Goal: Task Accomplishment & Management: Manage account settings

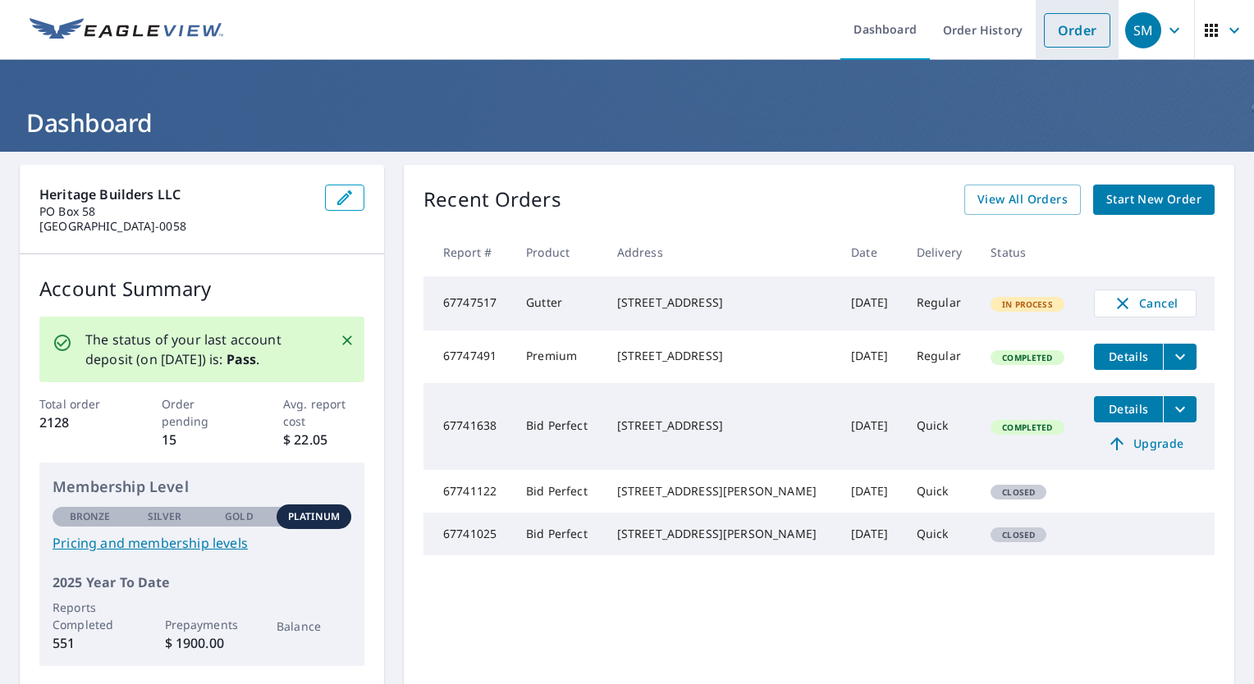
click at [1066, 35] on link "Order" at bounding box center [1077, 30] width 66 height 34
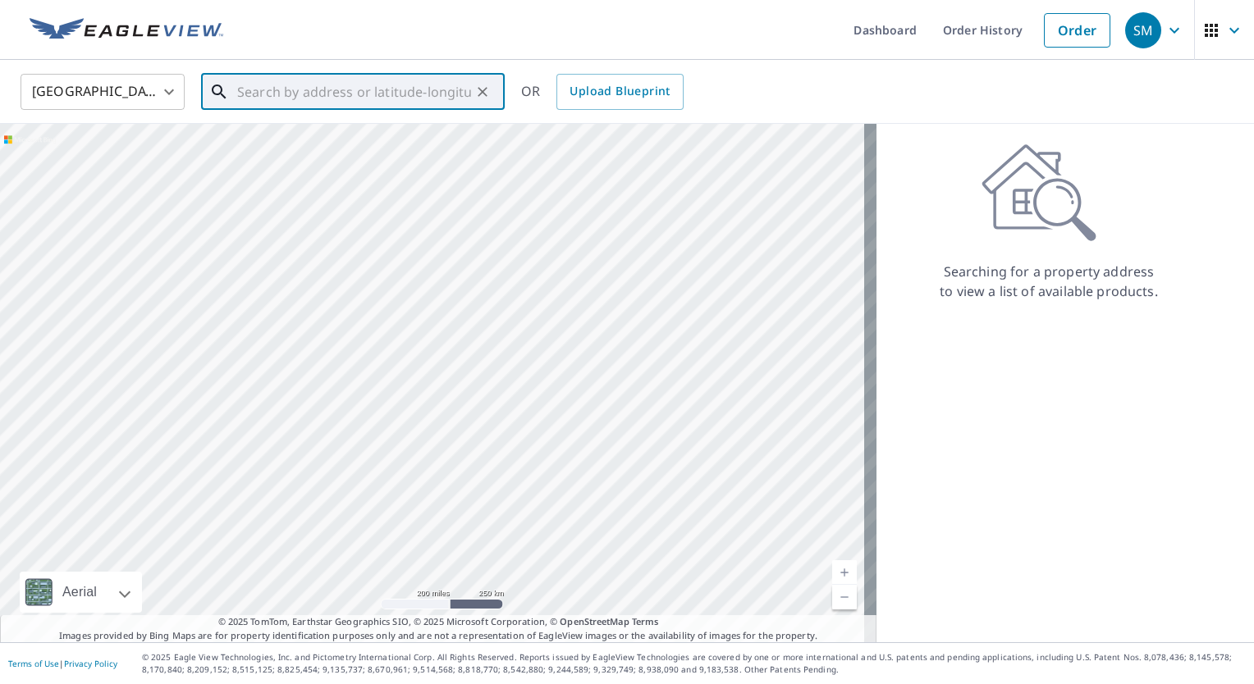
click at [358, 108] on input "text" at bounding box center [354, 92] width 234 height 46
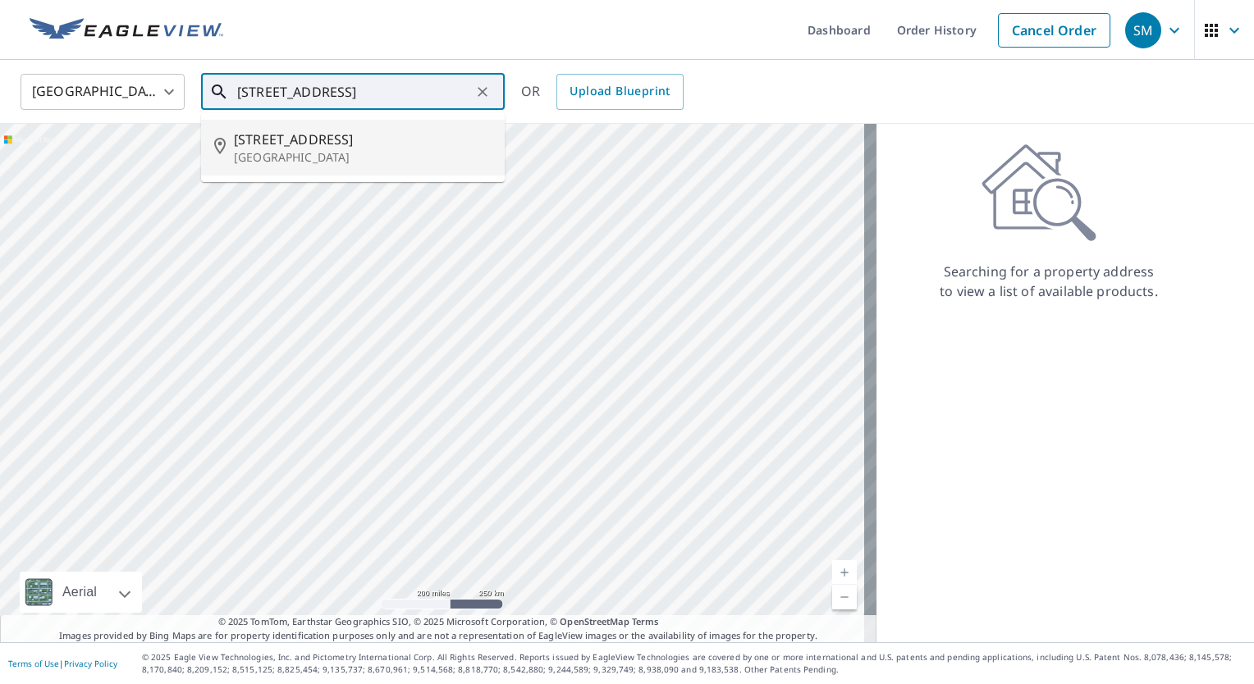
click at [337, 137] on span "[STREET_ADDRESS]" at bounding box center [363, 140] width 258 height 20
type input "[STREET_ADDRESS]"
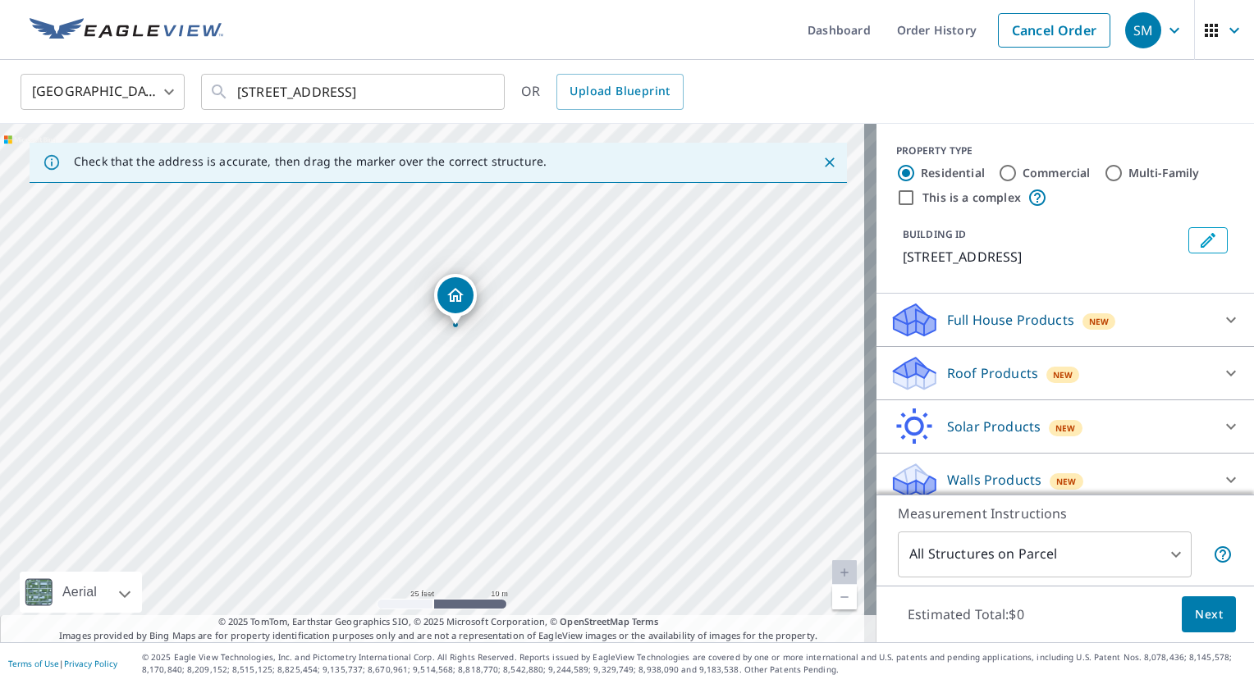
drag, startPoint x: 451, startPoint y: 483, endPoint x: 515, endPoint y: 258, distance: 234.6
click at [515, 254] on div "[STREET_ADDRESS]" at bounding box center [438, 383] width 877 height 519
click at [961, 34] on link "Order History" at bounding box center [937, 30] width 106 height 60
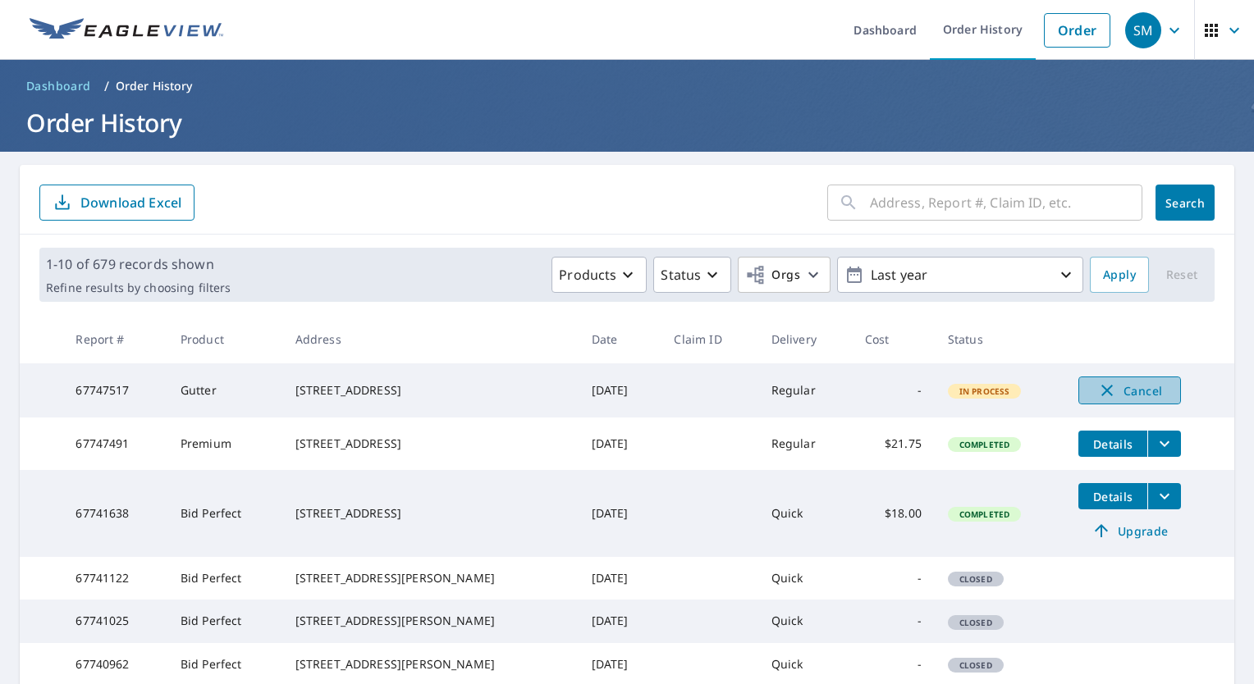
click at [1123, 393] on span "Cancel" at bounding box center [1130, 391] width 68 height 20
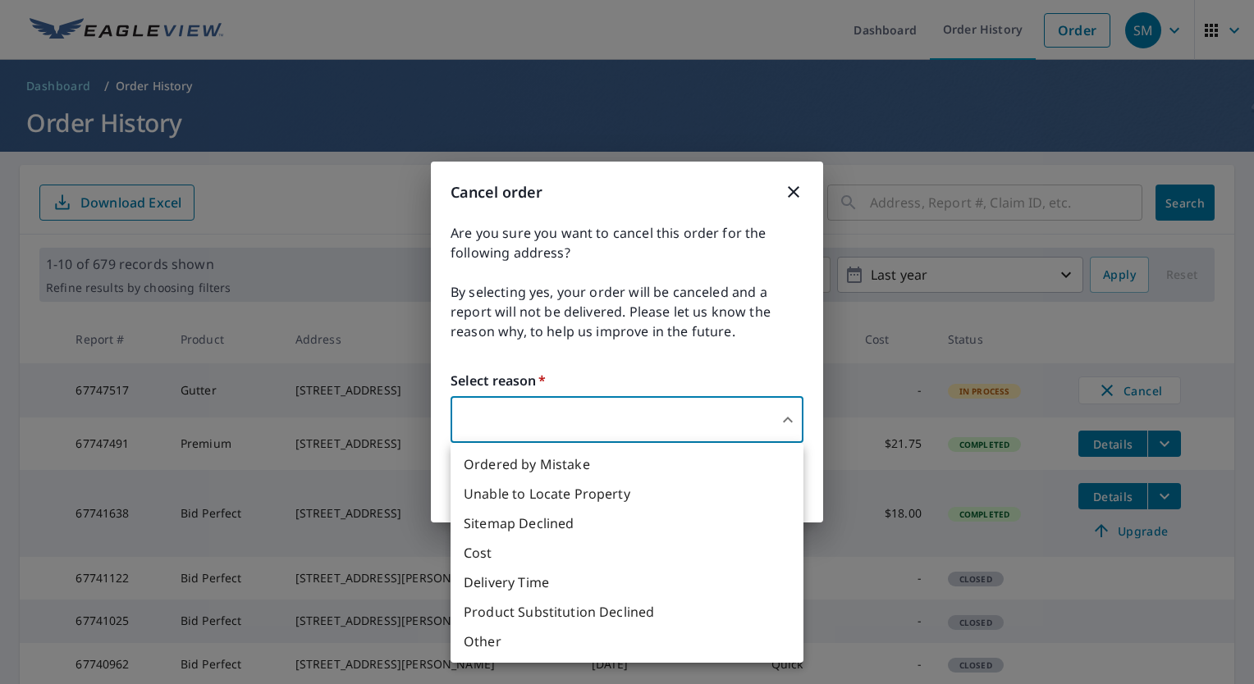
click at [594, 409] on body "SM SM Dashboard Order History Order SM Dashboard / Order History Order History …" at bounding box center [627, 342] width 1254 height 684
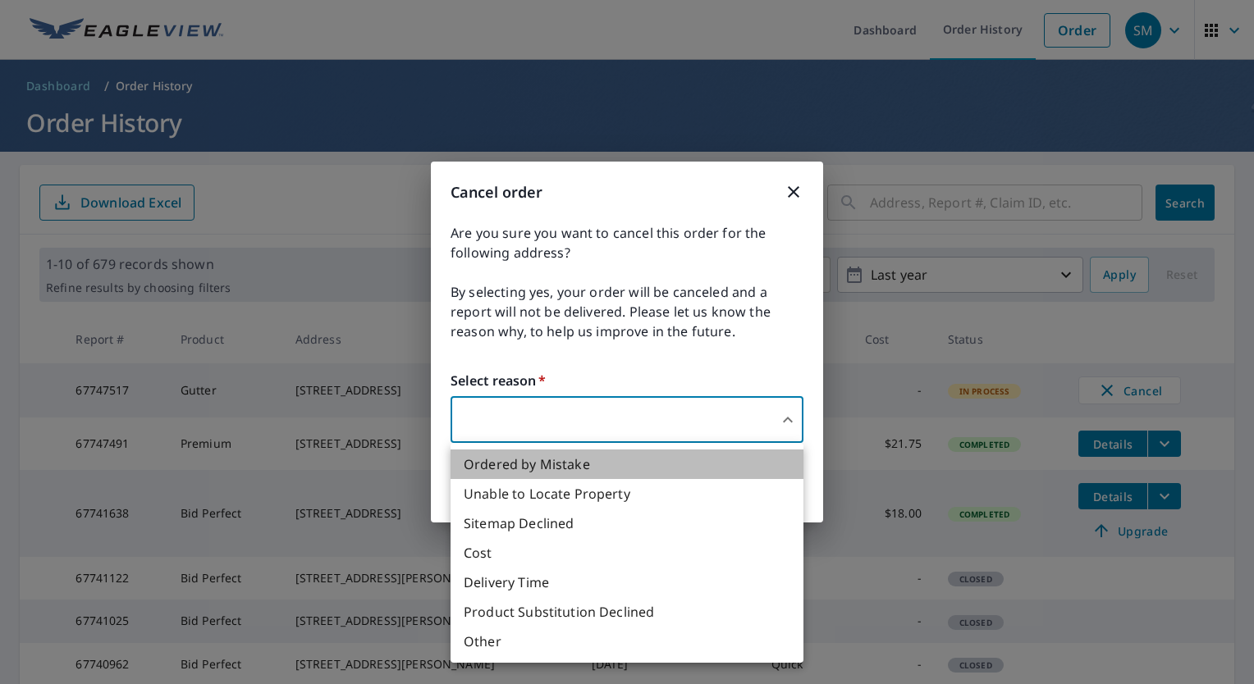
click at [553, 474] on li "Ordered by Mistake" at bounding box center [627, 465] width 353 height 30
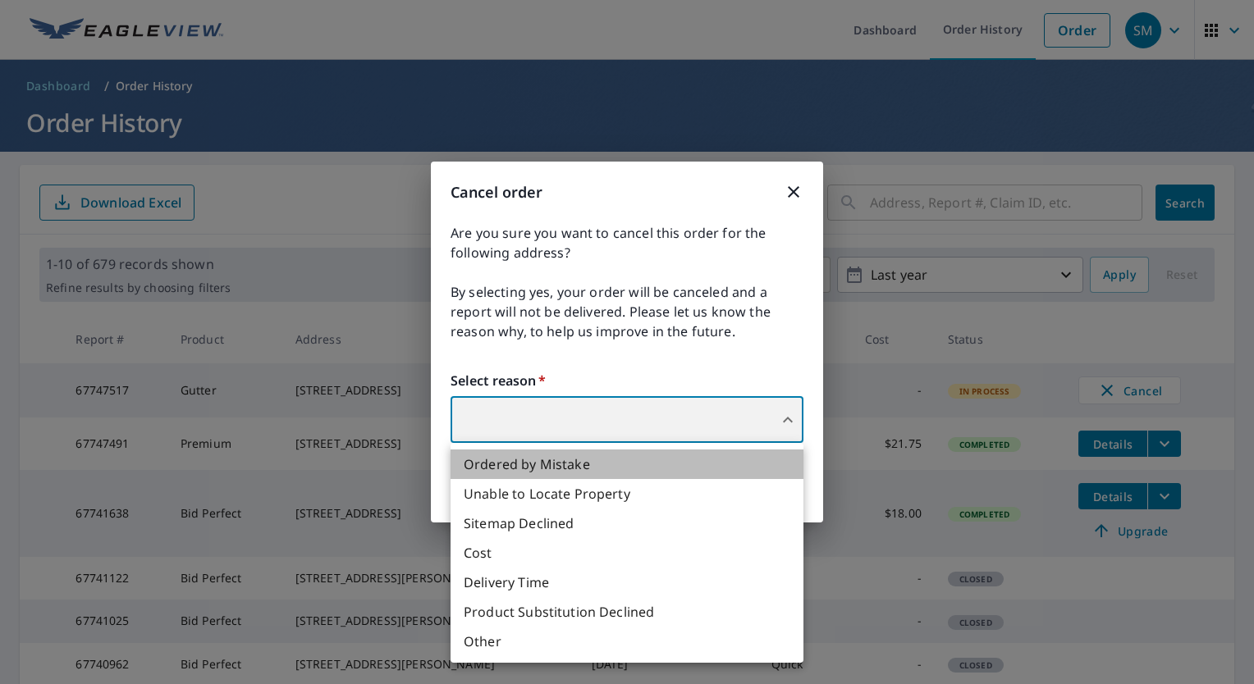
type input "30"
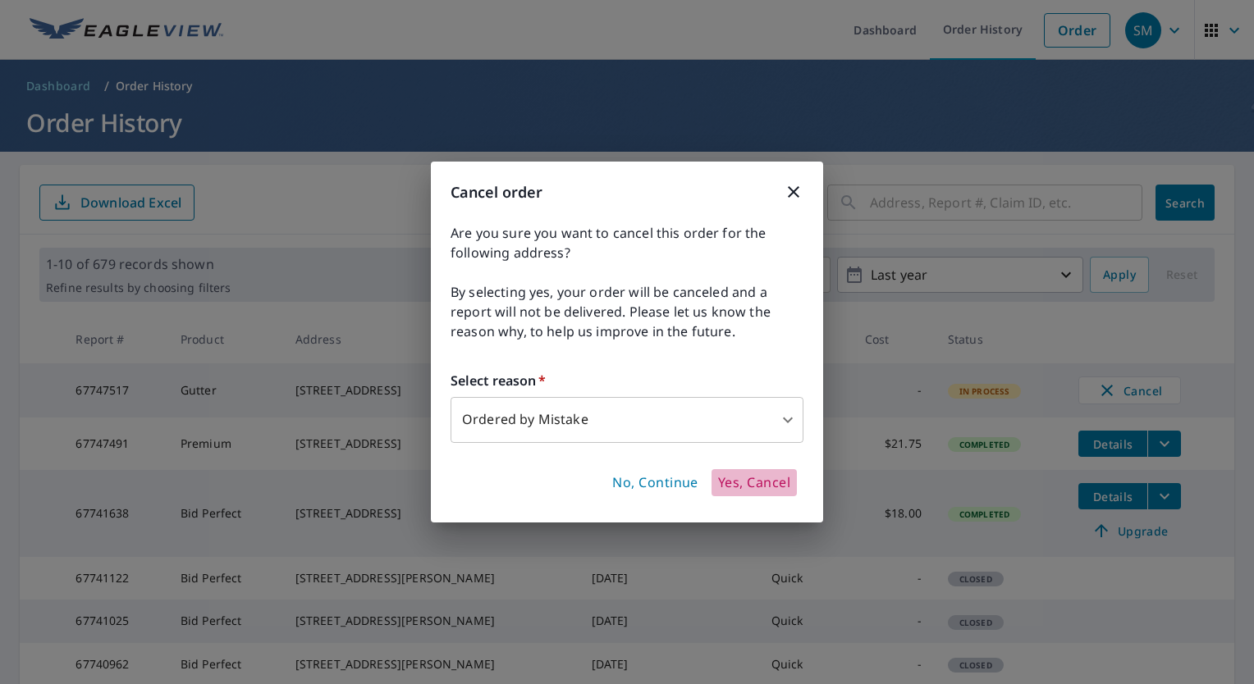
click at [744, 481] on span "Yes, Cancel" at bounding box center [754, 483] width 72 height 18
